Goal: Information Seeking & Learning: Learn about a topic

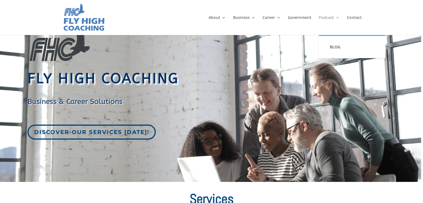
click at [324, 19] on link "Podcast" at bounding box center [329, 25] width 21 height 19
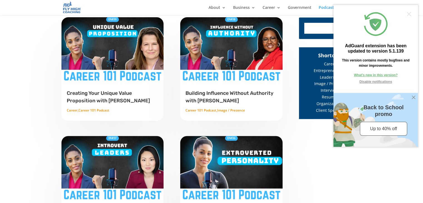
scroll to position [195, 0]
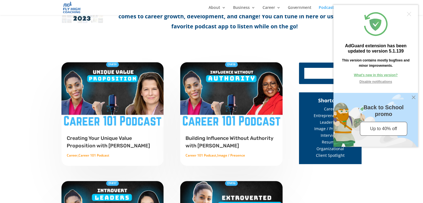
click at [109, 141] on link "Creating Your Unique Value Proposition with [PERSON_NAME]" at bounding box center [108, 141] width 83 height 13
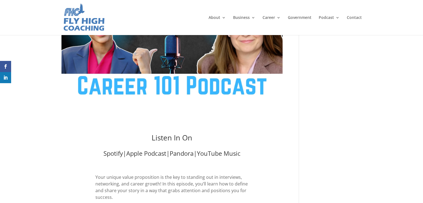
type textarea "Comment *"
type input "Name *"
type input "Email *"
type input "Website"
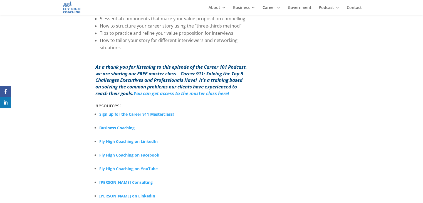
scroll to position [251, 0]
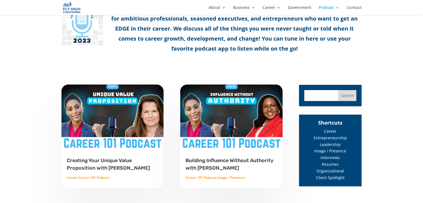
scroll to position [195, 0]
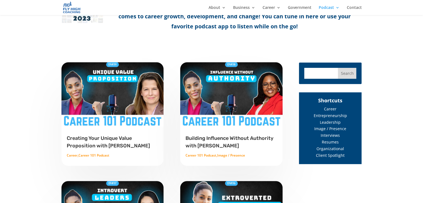
click at [216, 145] on link "Building Influence Without Authority with [PERSON_NAME]" at bounding box center [230, 141] width 88 height 13
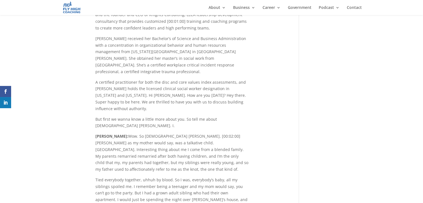
scroll to position [863, 0]
